Goal: Check status: Check status

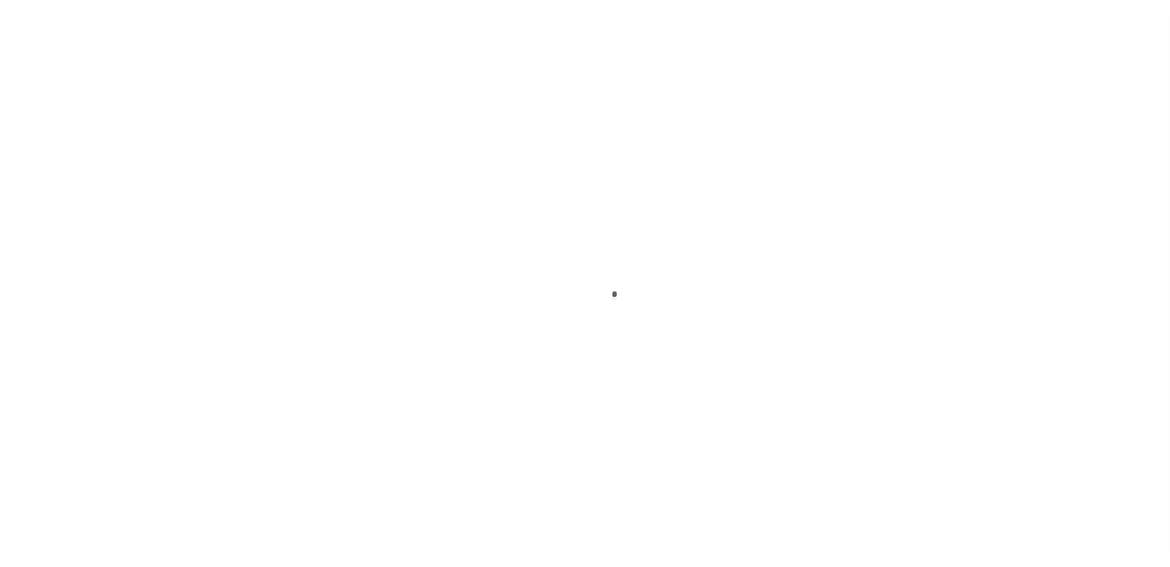
scroll to position [33, 0]
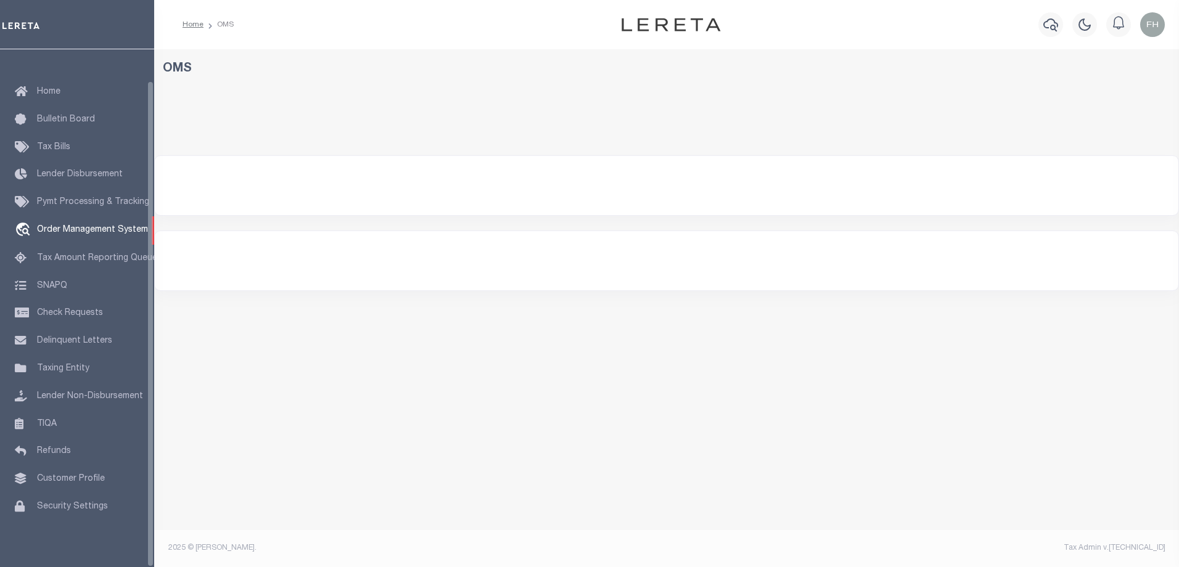
select select "200"
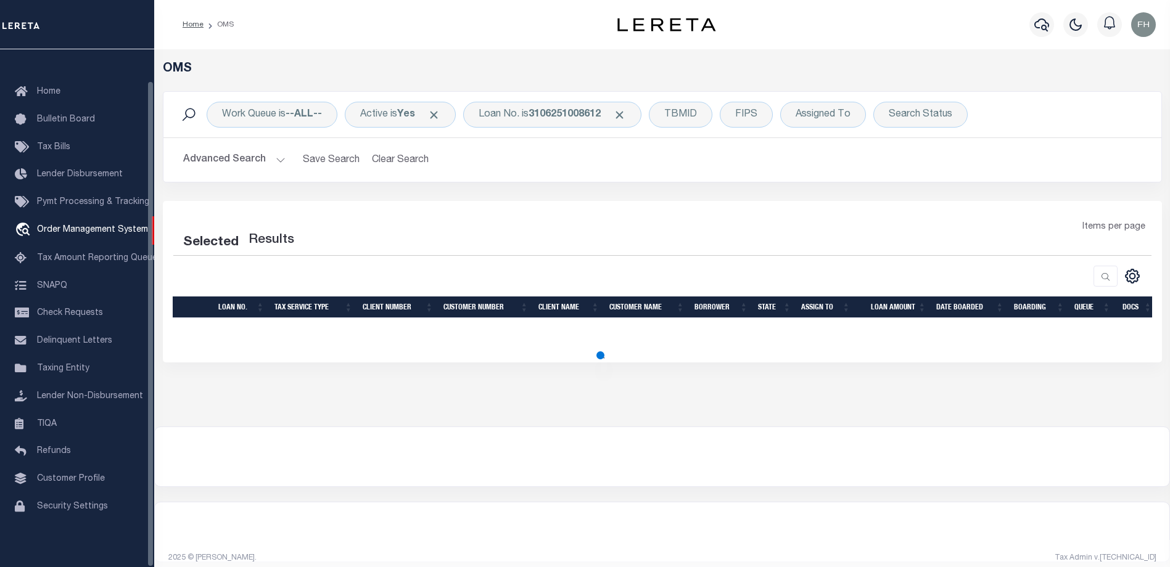
select select "200"
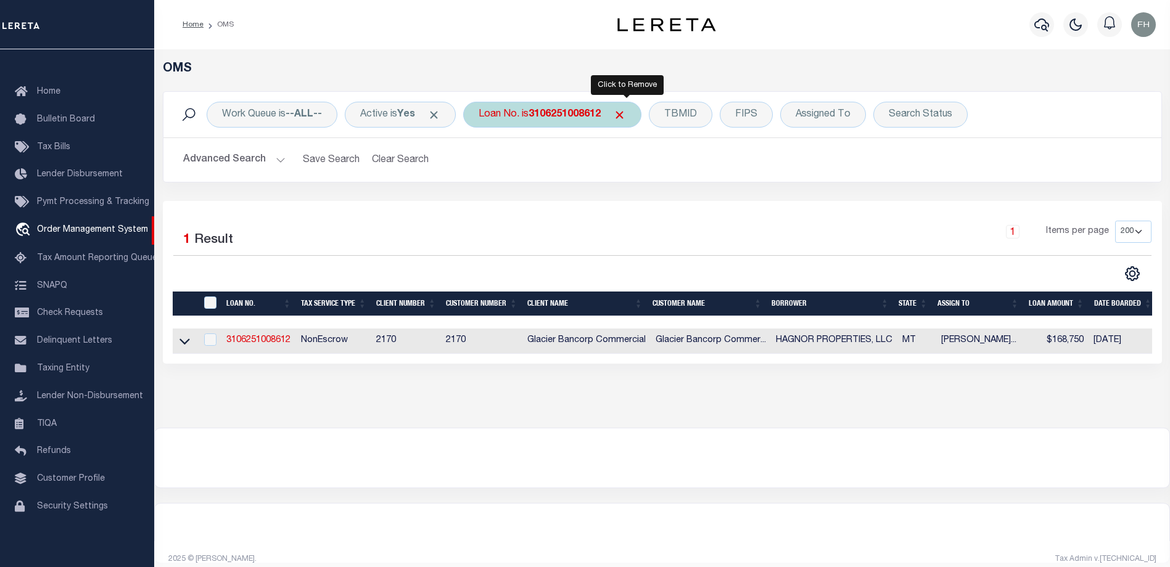
click at [626, 115] on span "Click to Remove" at bounding box center [619, 115] width 13 height 13
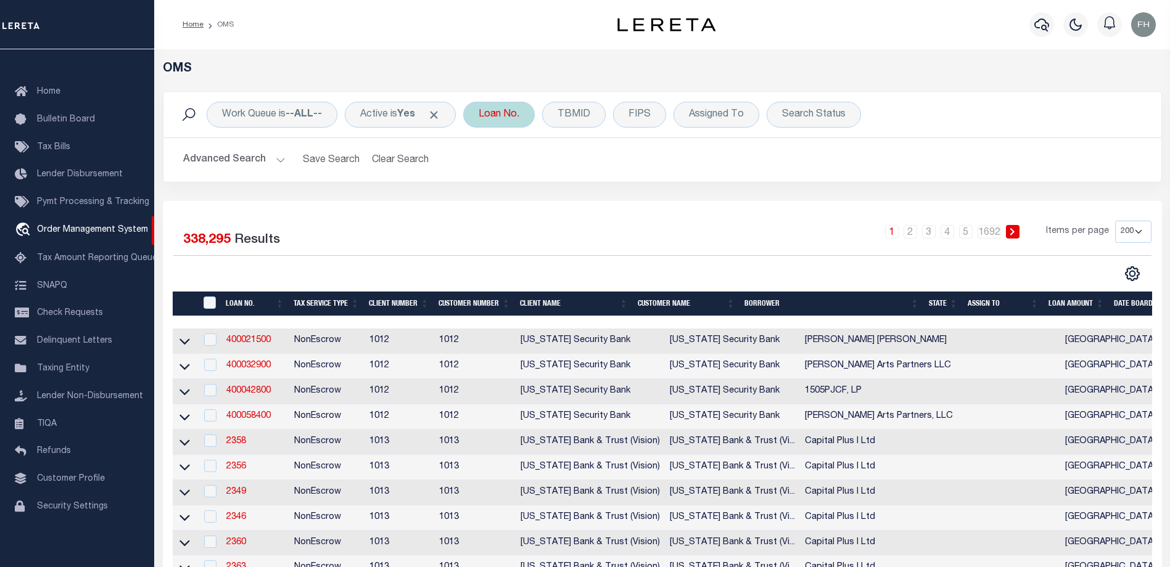
click at [519, 117] on div "Loan No." at bounding box center [499, 115] width 72 height 26
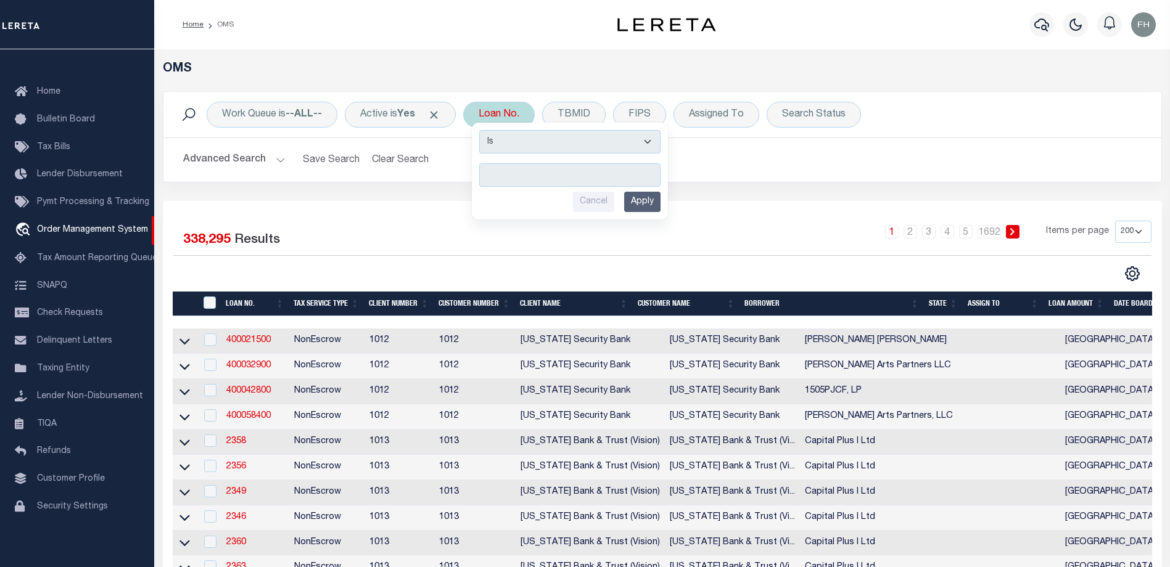
click at [533, 175] on input "text" at bounding box center [569, 174] width 181 height 23
type input "116432"
click at [647, 200] on input "Apply" at bounding box center [642, 202] width 36 height 20
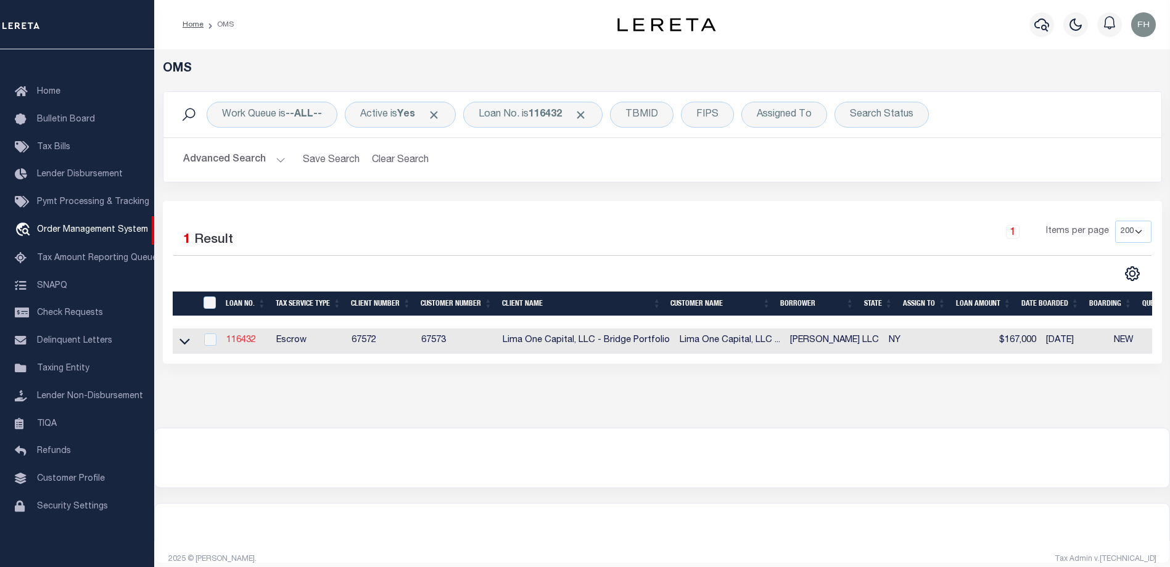
click at [249, 339] on link "116432" at bounding box center [241, 340] width 30 height 9
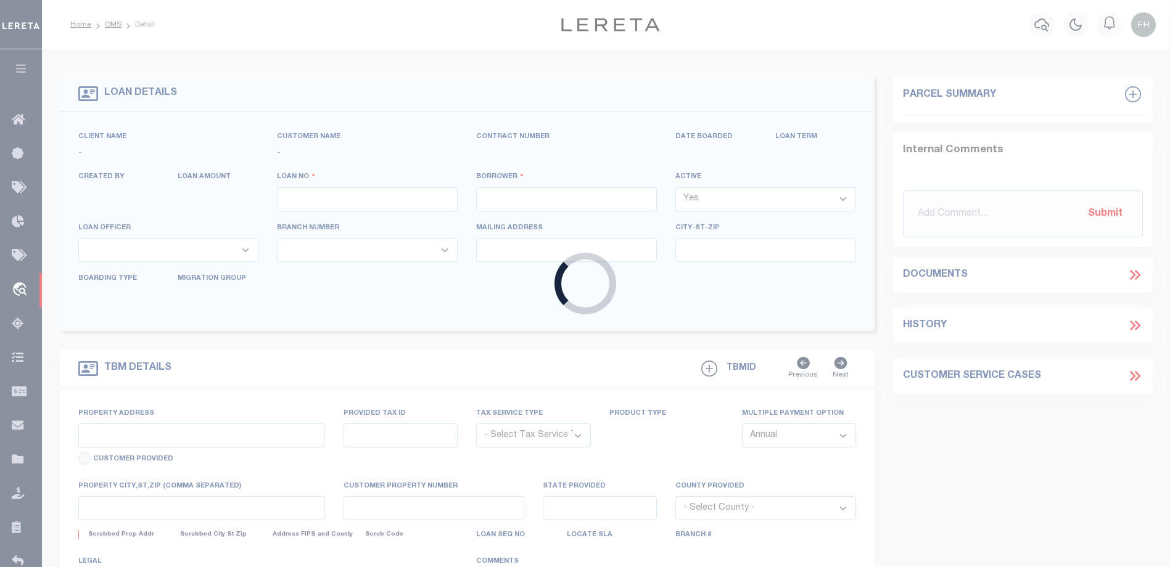
type input "116432"
type input "[PERSON_NAME] LLC"
select select
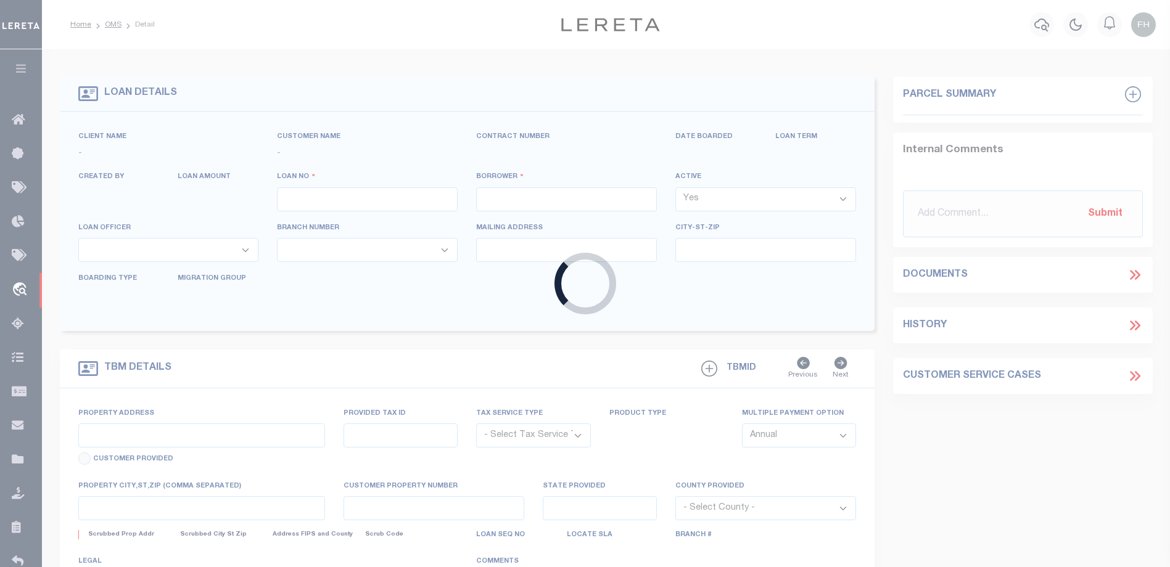
select select
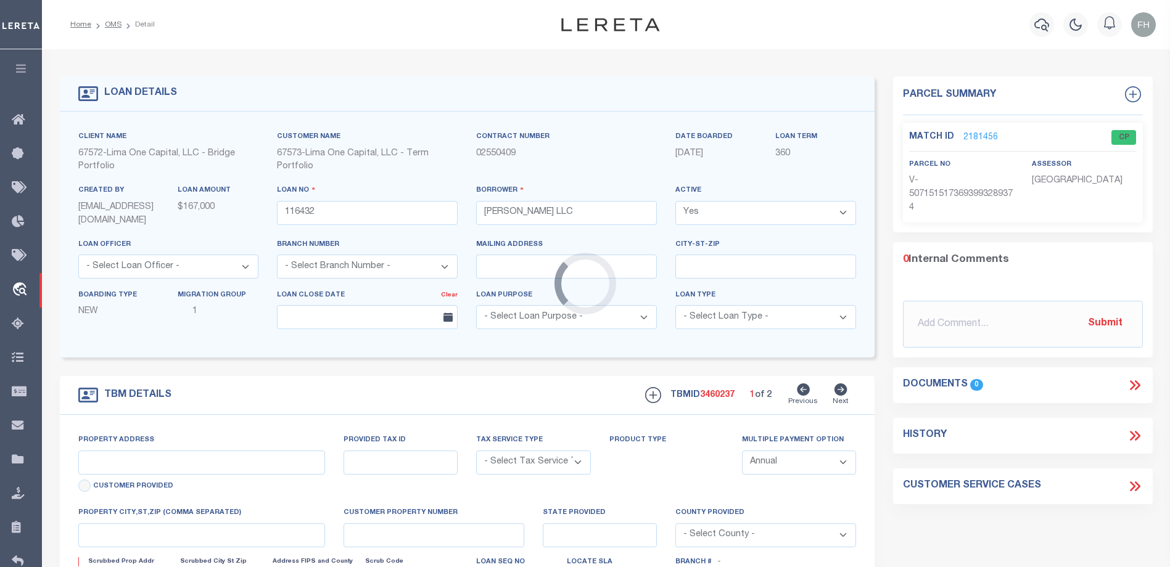
type input "[STREET_ADDRESS]"
radio input "true"
select select "Escrow"
type input "BUFFALO NY 14215"
type input "116432-1"
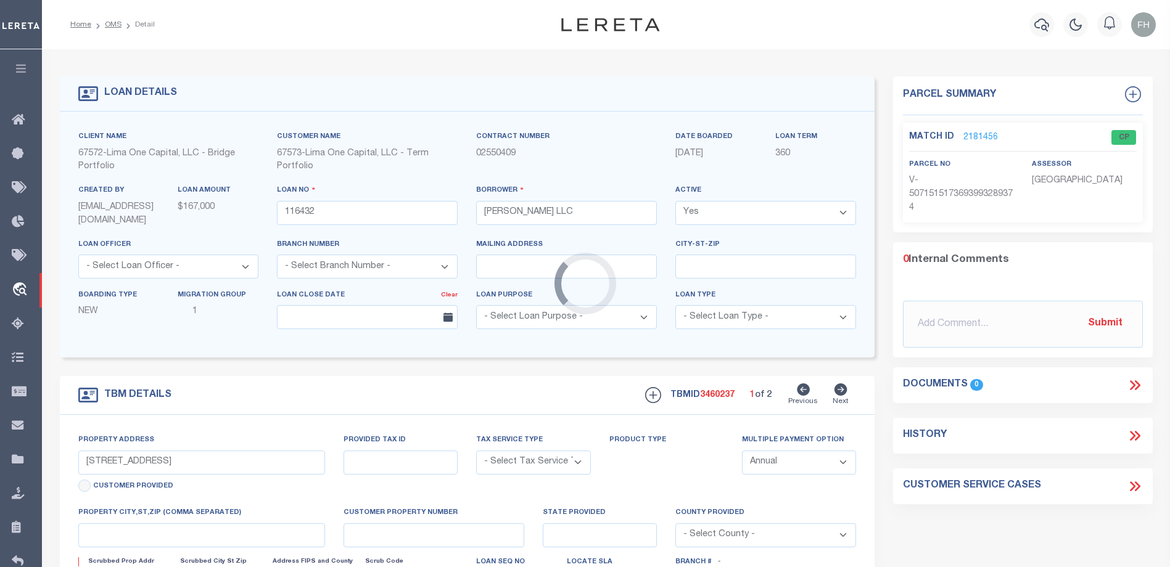
type input "NY"
type textarea "COLLECTOR: ENTITY: PARCEL: 0"
select select "4"
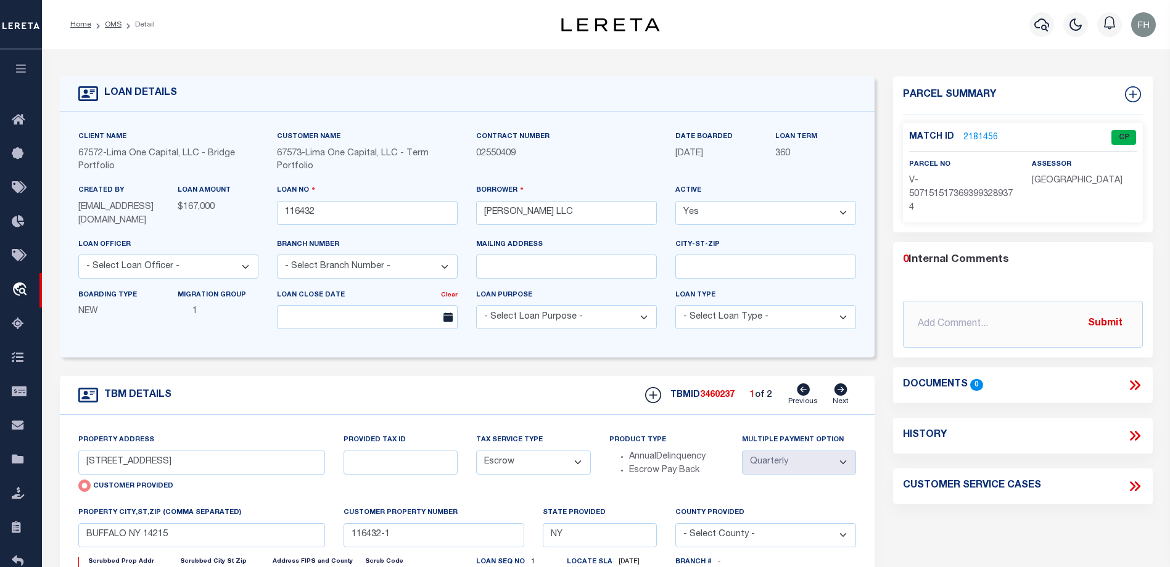
click at [973, 134] on link "2181456" at bounding box center [980, 137] width 35 height 13
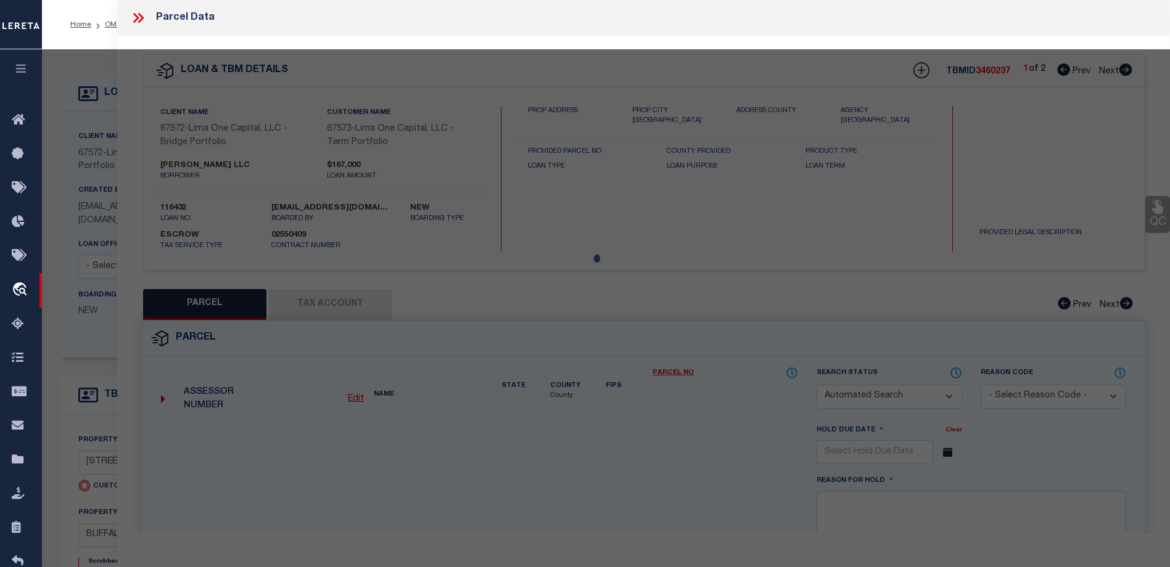
checkbox input "false"
select select "CP"
select select "AGW"
select select
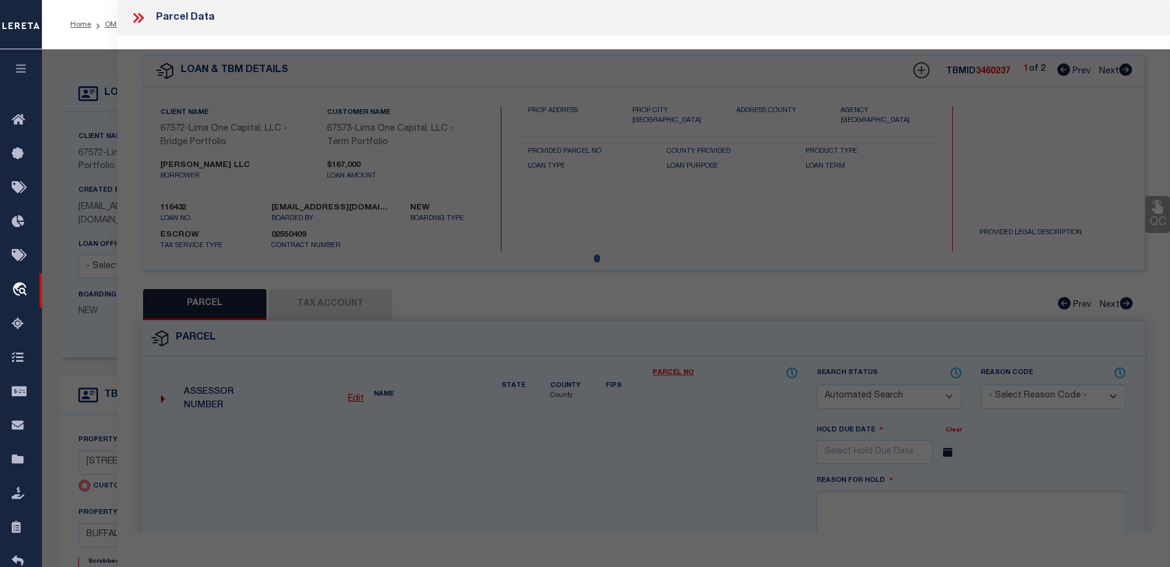
type input "[STREET_ADDRESS]"
checkbox input "false"
type input "BUFFALO NY 14215"
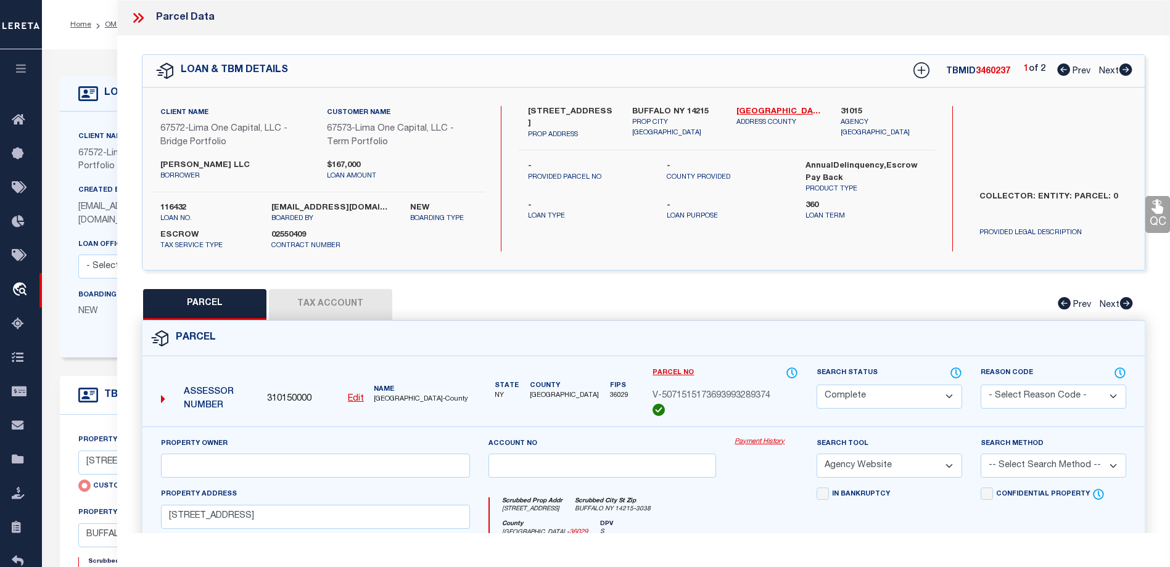
click at [749, 441] on link "Payment History" at bounding box center [767, 442] width 64 height 10
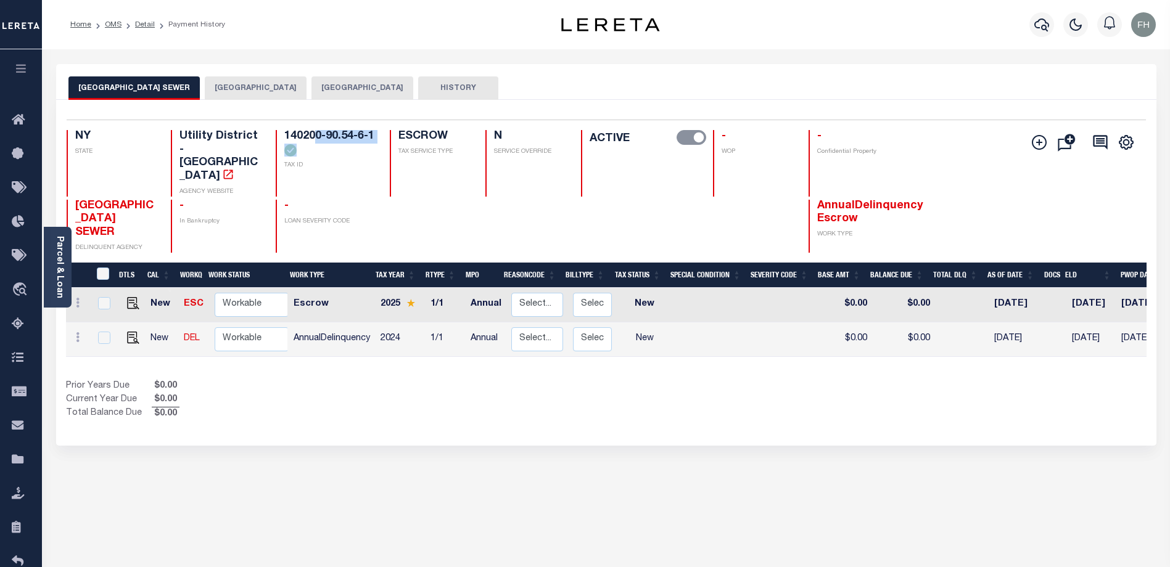
drag, startPoint x: 347, startPoint y: 147, endPoint x: 313, endPoint y: 143, distance: 33.5
click at [313, 143] on h4 "140200-90.54-6-1" at bounding box center [329, 143] width 90 height 27
click at [328, 154] on h4 "140200-90.54-6-1" at bounding box center [329, 143] width 90 height 27
click at [224, 170] on icon "" at bounding box center [228, 174] width 9 height 9
click at [406, 457] on div "[GEOGRAPHIC_DATA] [GEOGRAPHIC_DATA] [GEOGRAPHIC_DATA] AND COUNTY HISTORY 2" at bounding box center [606, 412] width 1119 height 696
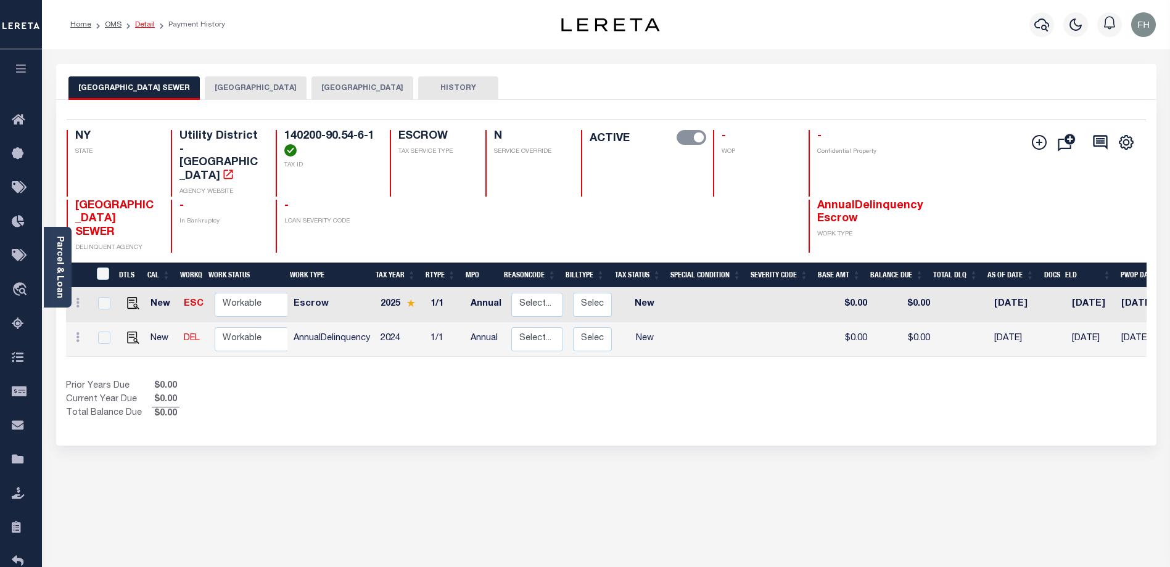
click at [147, 22] on link "Detail" at bounding box center [145, 24] width 20 height 7
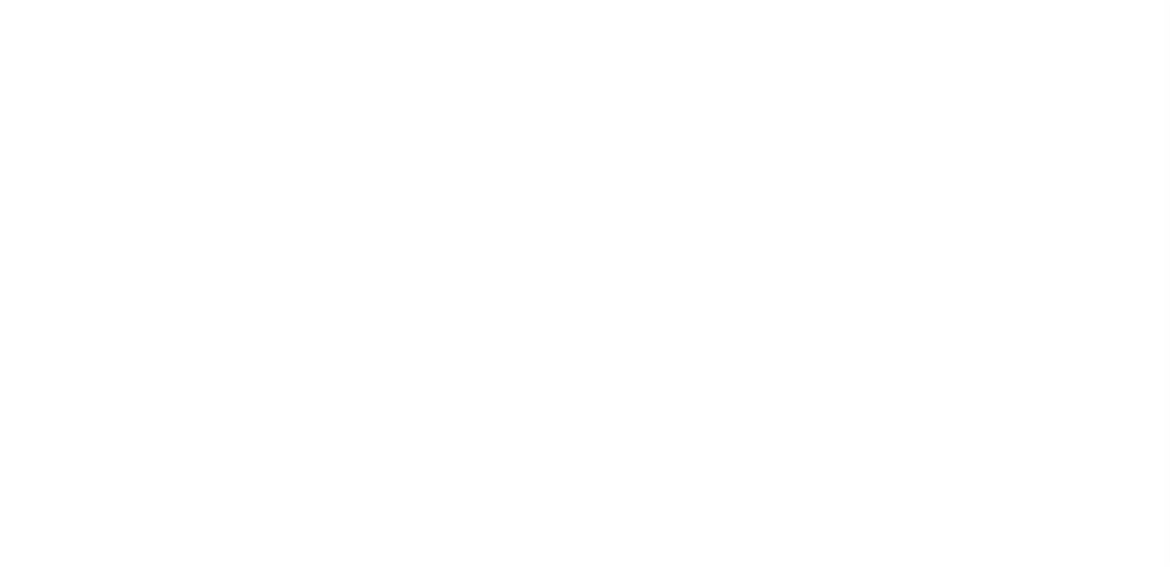
type input "[STREET_ADDRESS]"
radio input "true"
select select "Escrow"
type input "BUFFALO NY 14215"
type input "116432-1"
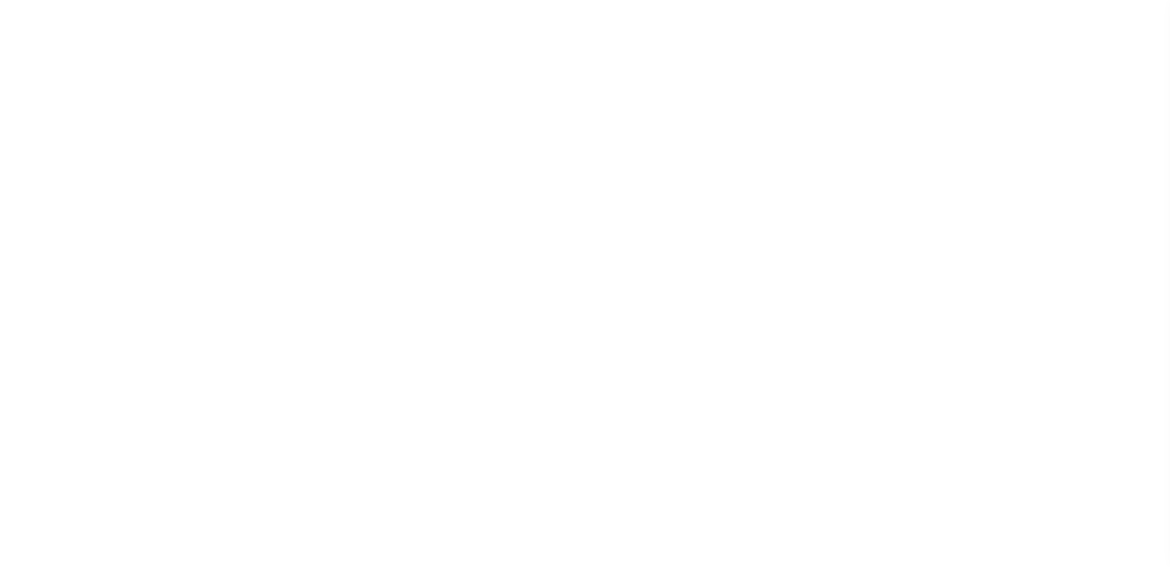
type input "NY"
type textarea "COLLECTOR: ENTITY: PARCEL: 0"
select select "4"
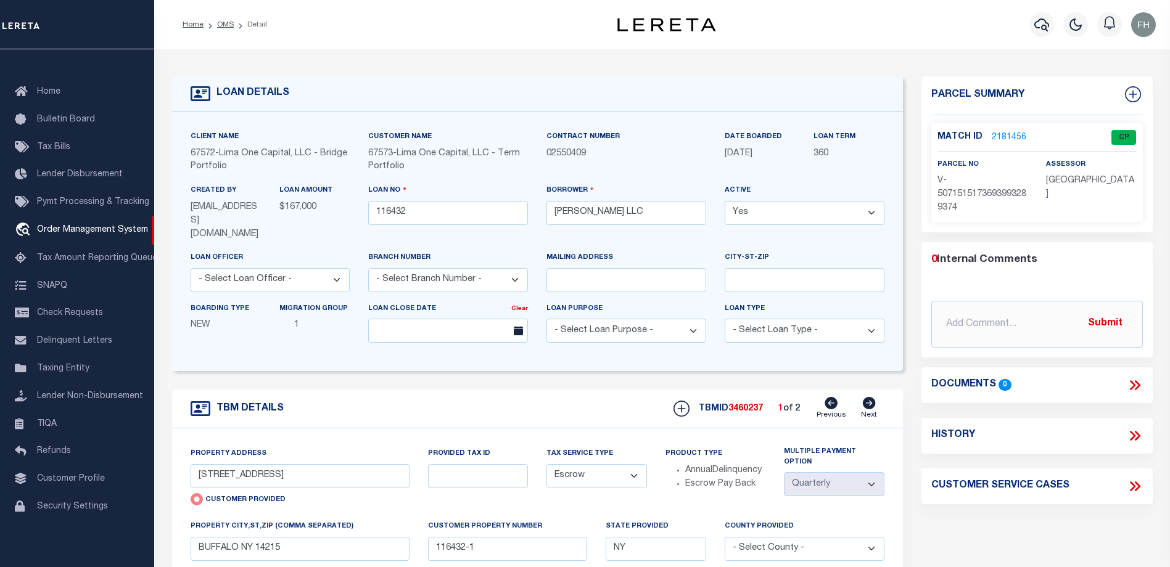
click at [871, 397] on icon at bounding box center [869, 403] width 14 height 12
type input "554 LISBON AVE"
radio input "false"
type input "116432-2"
click at [1010, 136] on link "2181457" at bounding box center [1009, 137] width 35 height 13
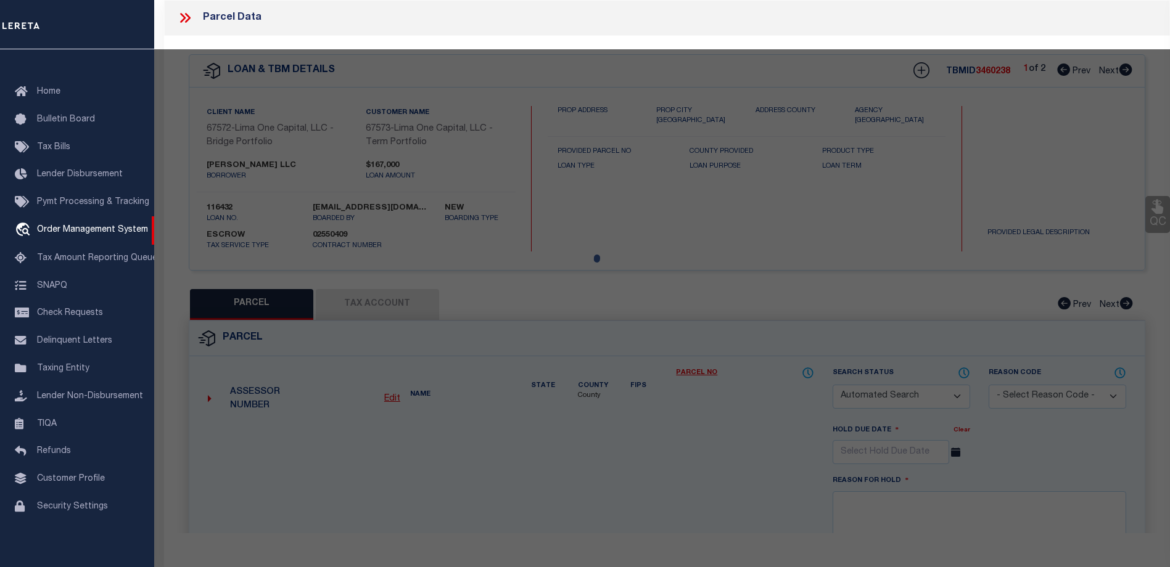
checkbox input "false"
select select "CP"
select select "AGW"
select select
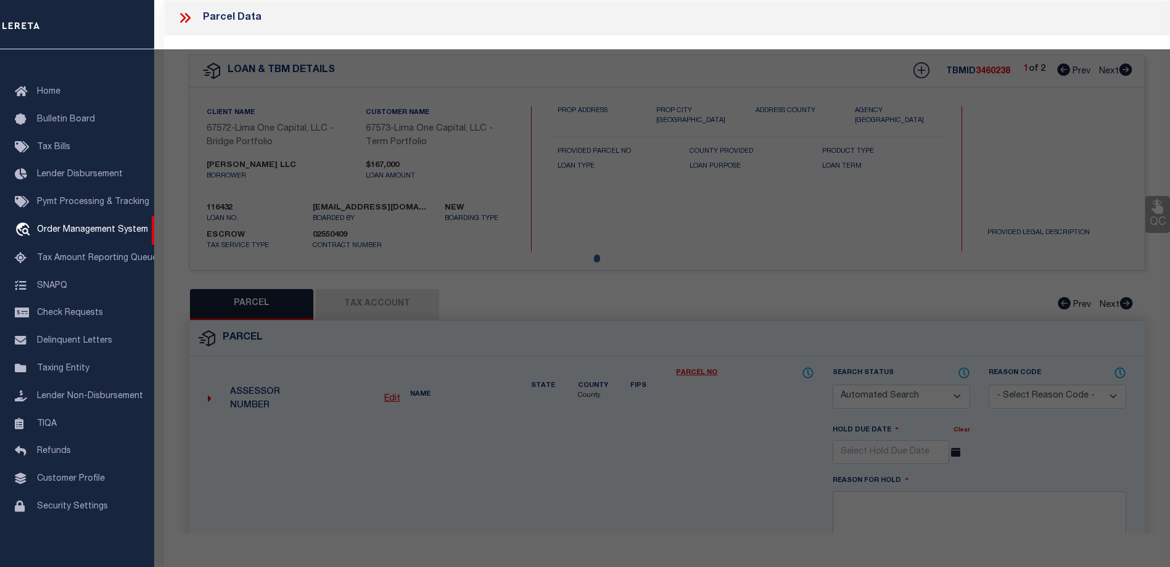
type input "554 LISBON AVE"
checkbox input "false"
type input "BUFFALO NY 14215"
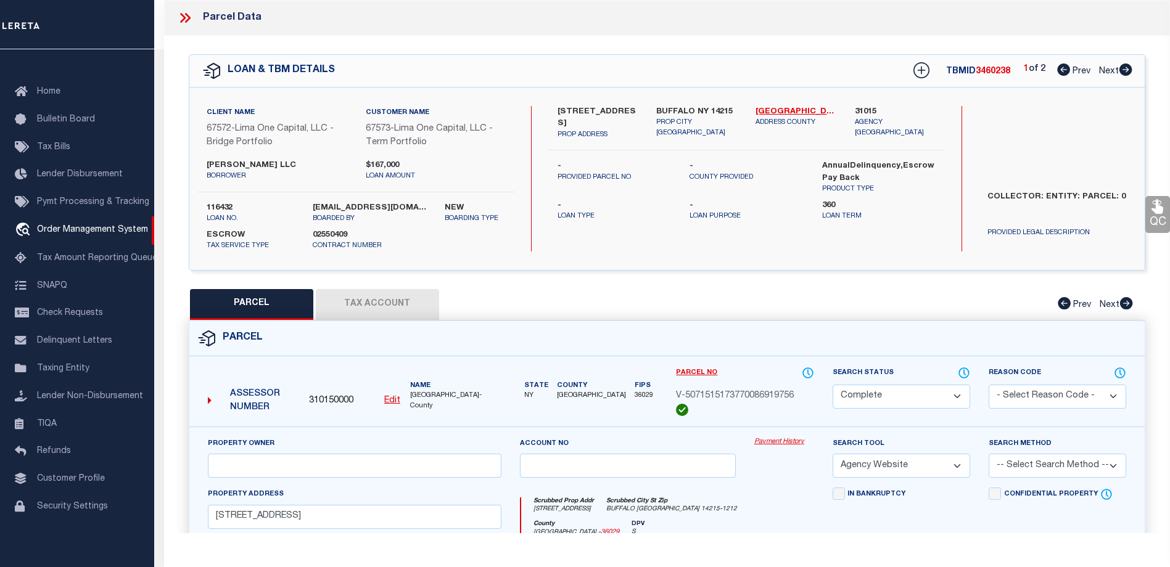
click at [787, 442] on link "Payment History" at bounding box center [784, 442] width 60 height 10
